Goal: Information Seeking & Learning: Understand process/instructions

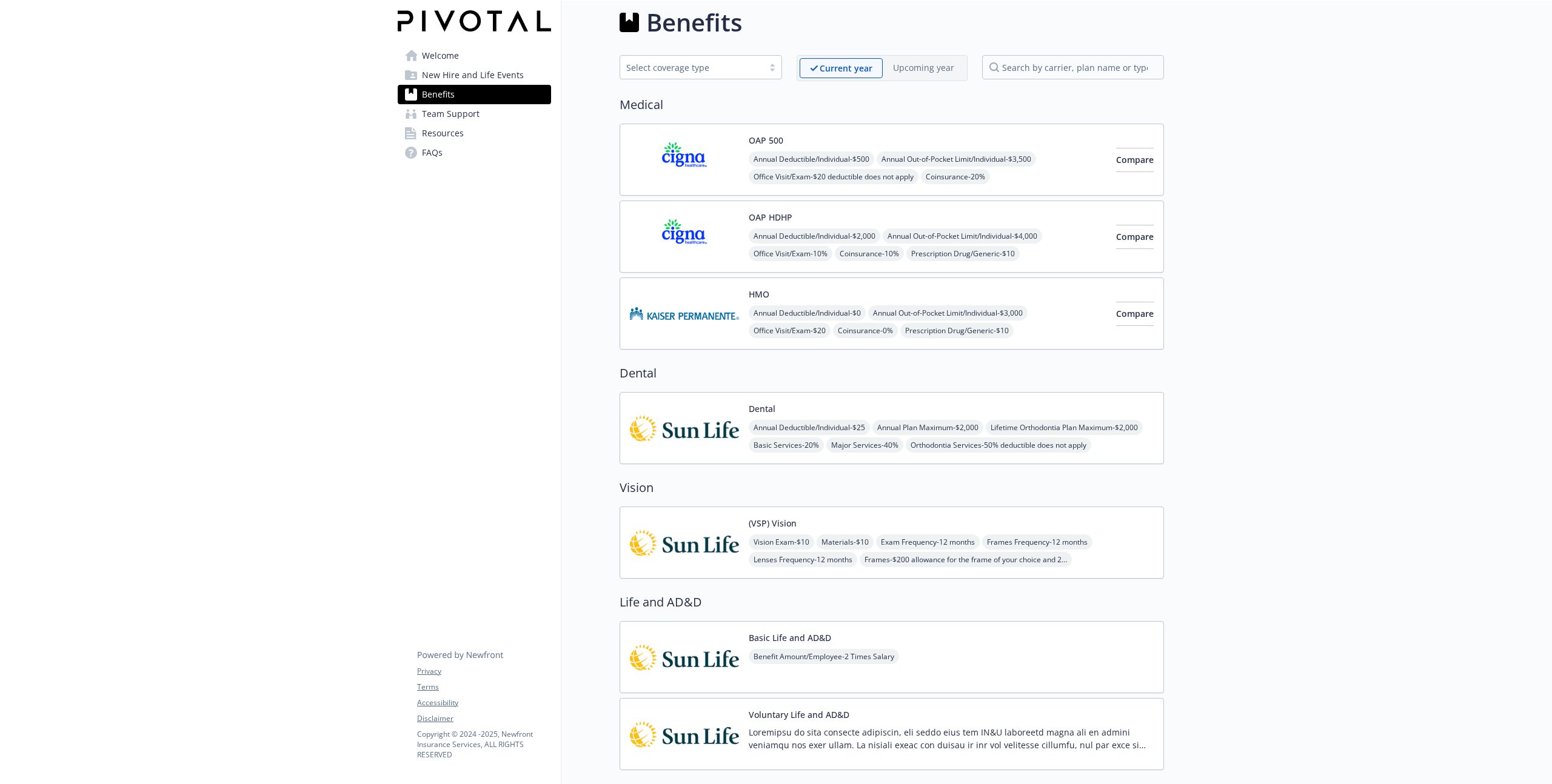
scroll to position [26, 0]
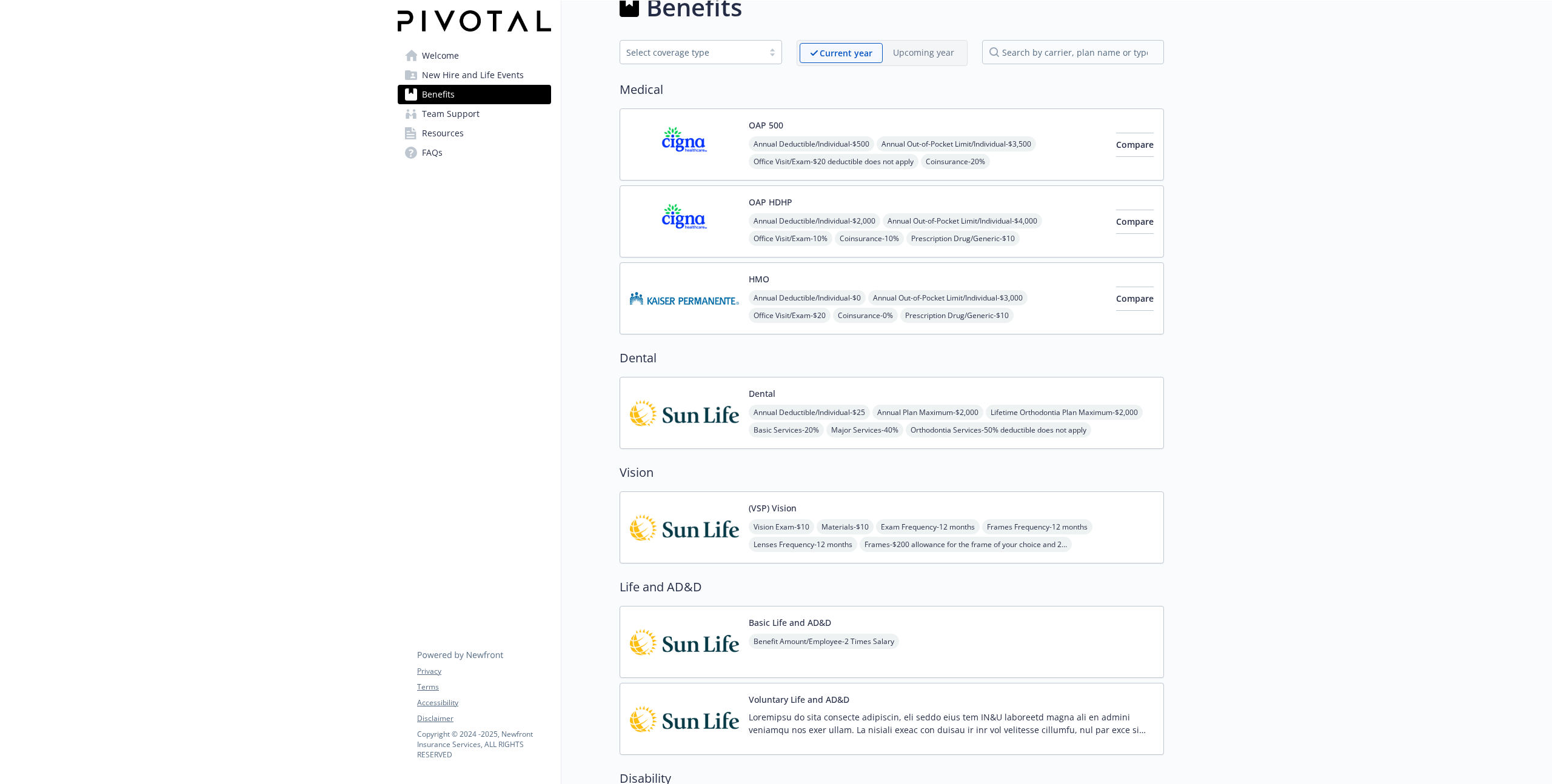
click at [685, 412] on img at bounding box center [684, 413] width 109 height 51
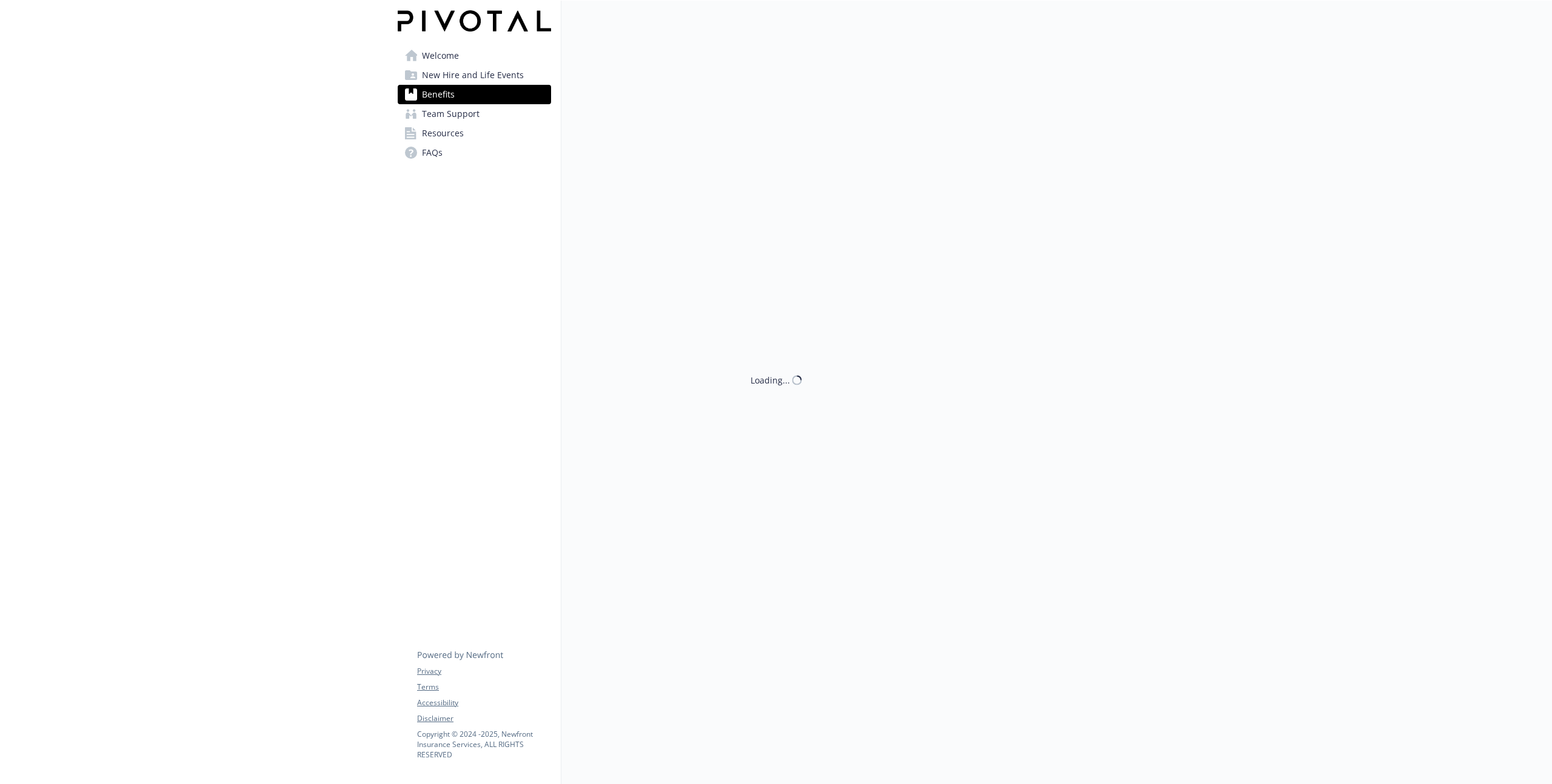
scroll to position [26, 0]
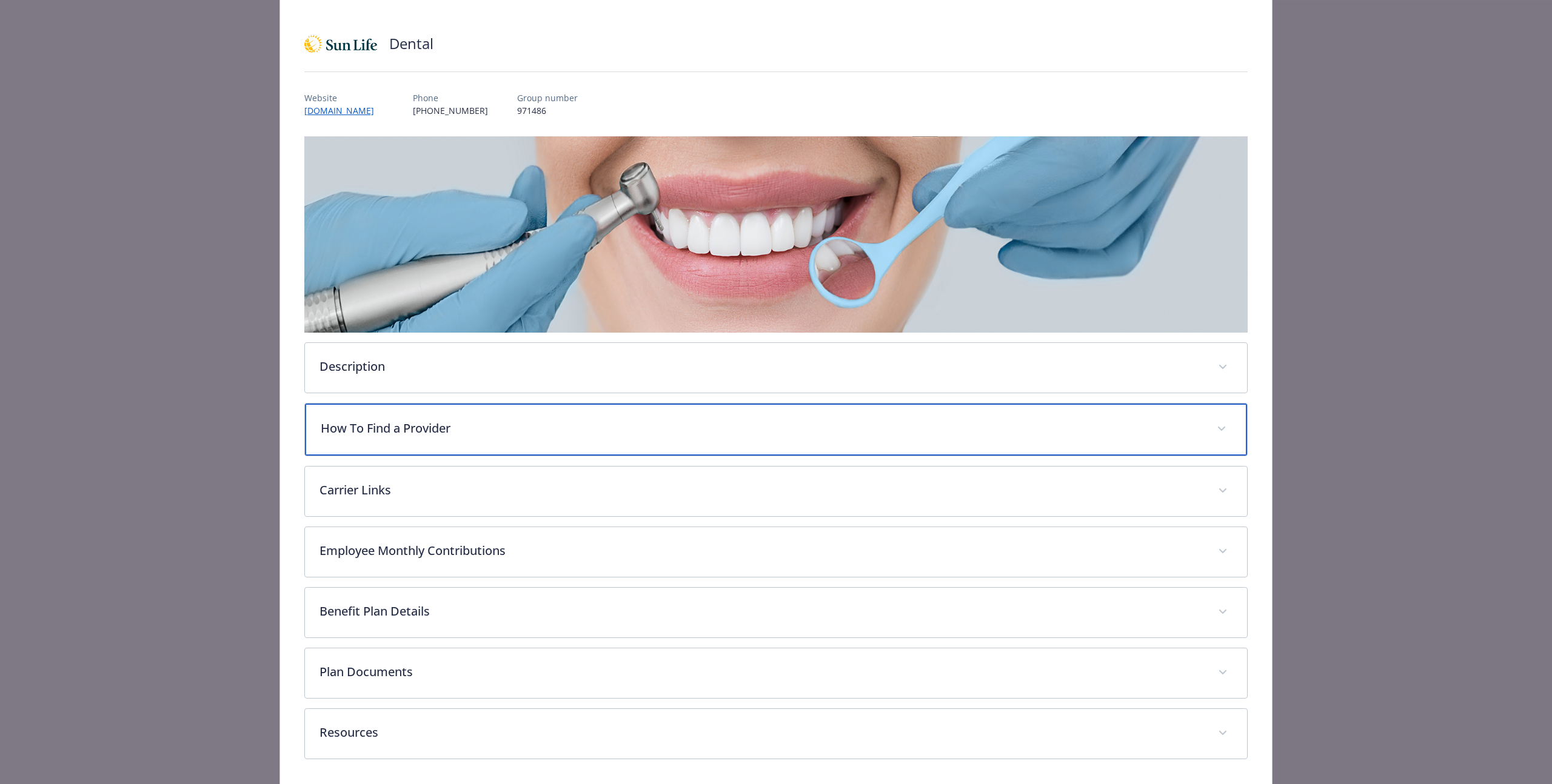
click at [439, 444] on div "How To Find a Provider" at bounding box center [776, 429] width 942 height 52
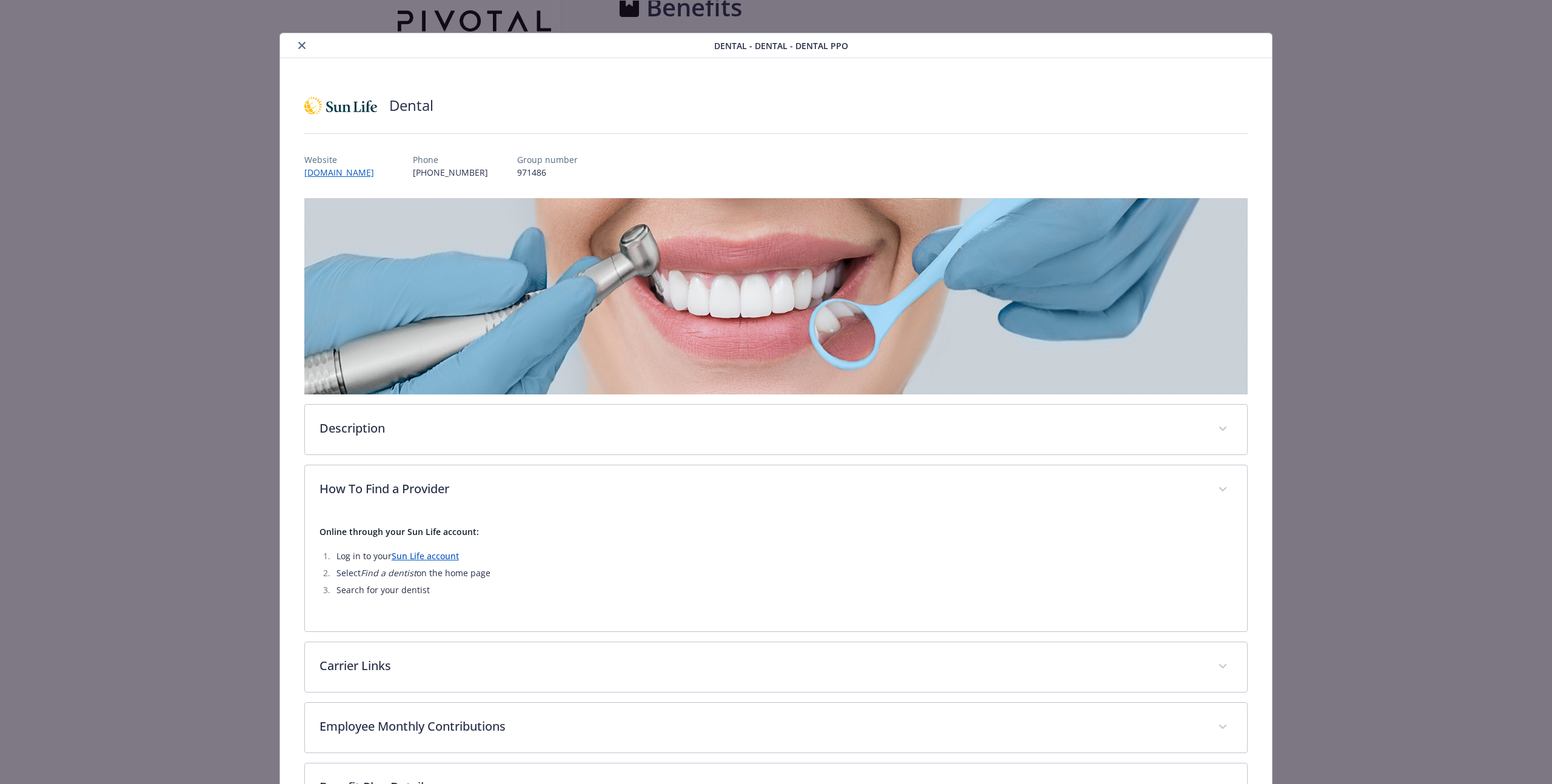
scroll to position [0, 0]
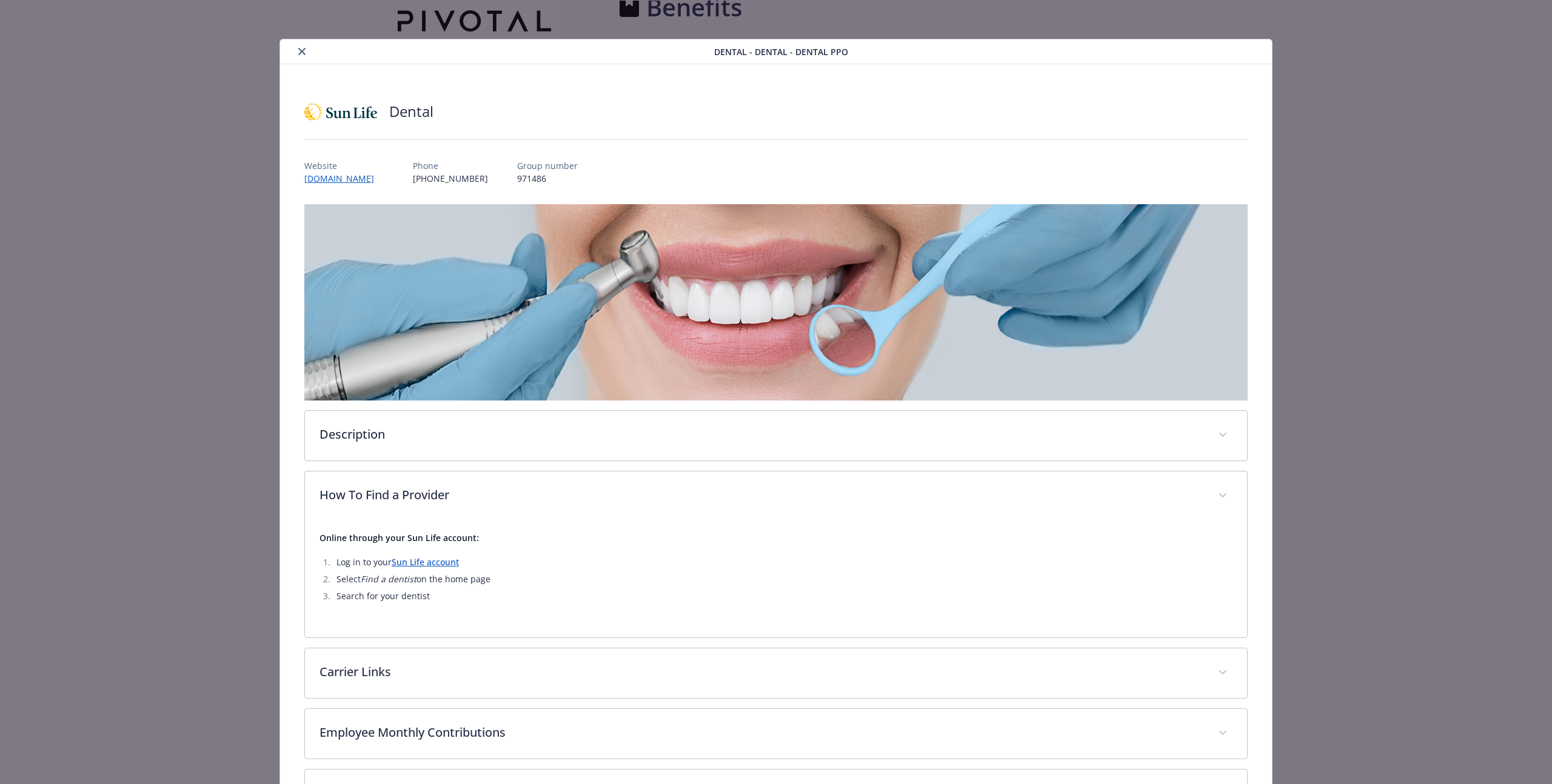
click at [300, 50] on icon "close" at bounding box center [301, 51] width 7 height 7
